Goal: Task Accomplishment & Management: Complete application form

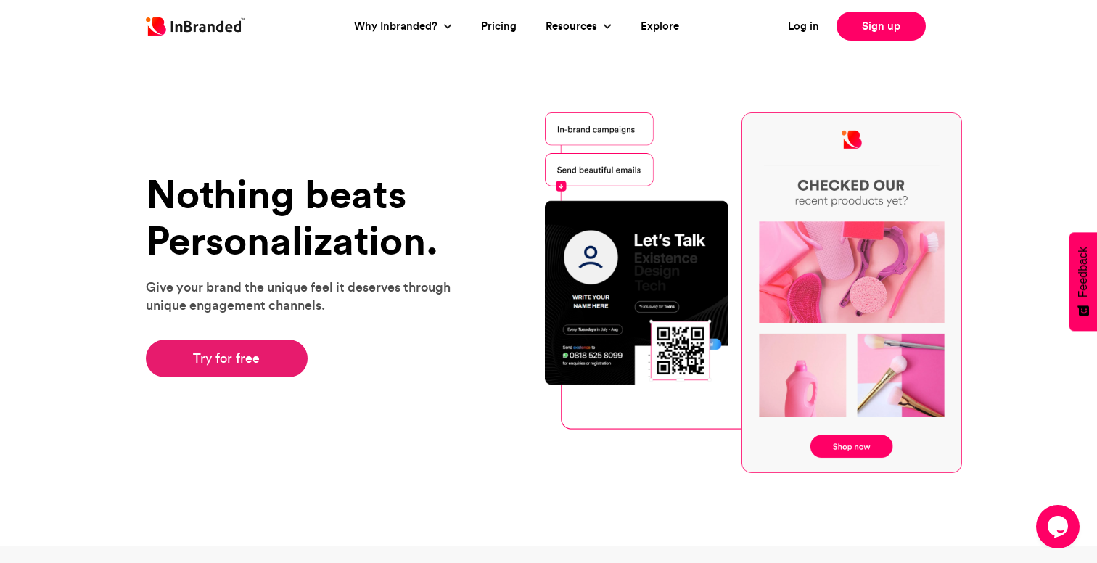
click at [250, 358] on link "Try for free" at bounding box center [227, 359] width 162 height 38
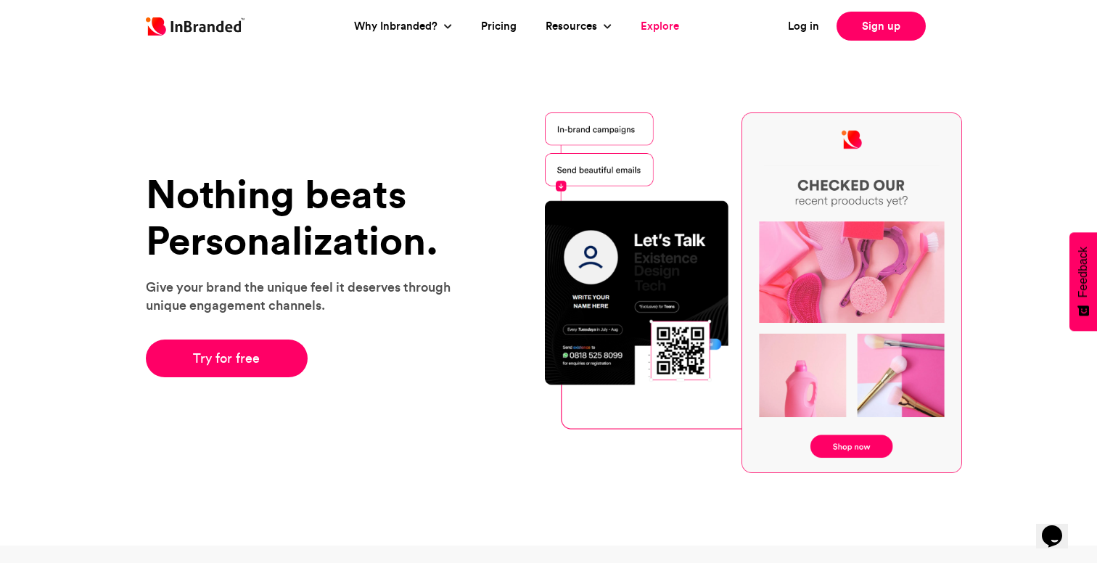
click at [652, 19] on link "Explore" at bounding box center [660, 26] width 38 height 17
